Goal: Find specific page/section

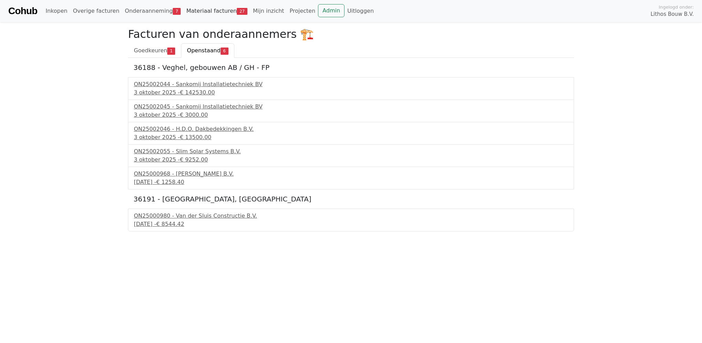
click at [204, 11] on link "Materiaal facturen 27" at bounding box center [217, 11] width 67 height 14
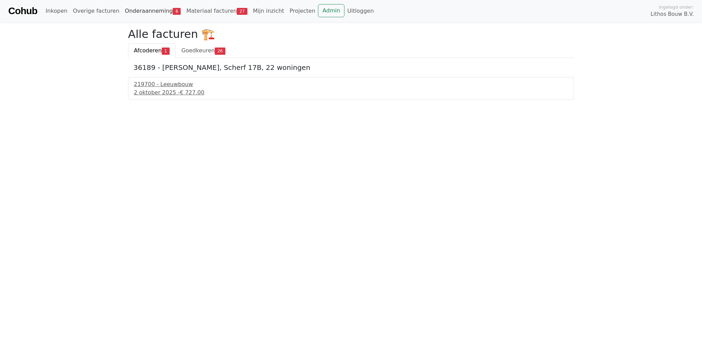
click at [125, 11] on link "Onderaanneming 8" at bounding box center [153, 11] width 62 height 14
click at [193, 49] on span "Openstaand" at bounding box center [203, 50] width 33 height 7
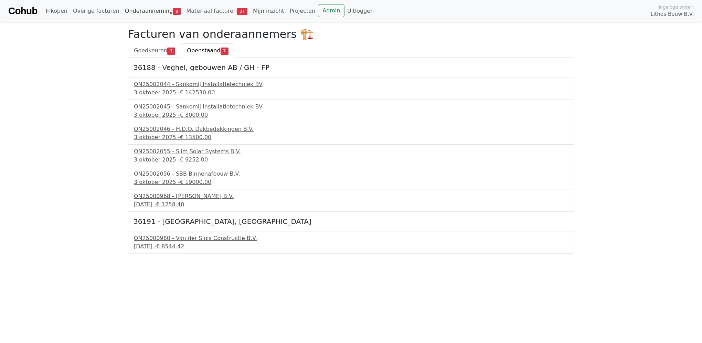
click at [131, 15] on link "Onderaanneming 8" at bounding box center [153, 11] width 62 height 14
